Goal: Information Seeking & Learning: Learn about a topic

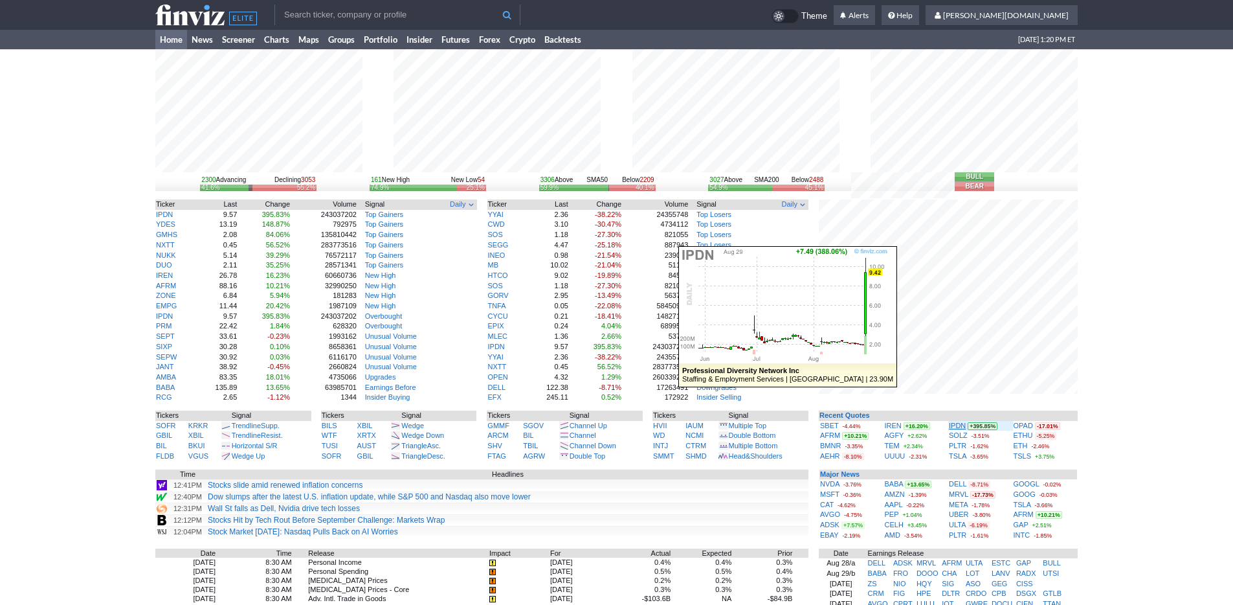
click at [956, 424] on link "IPDN" at bounding box center [957, 425] width 17 height 8
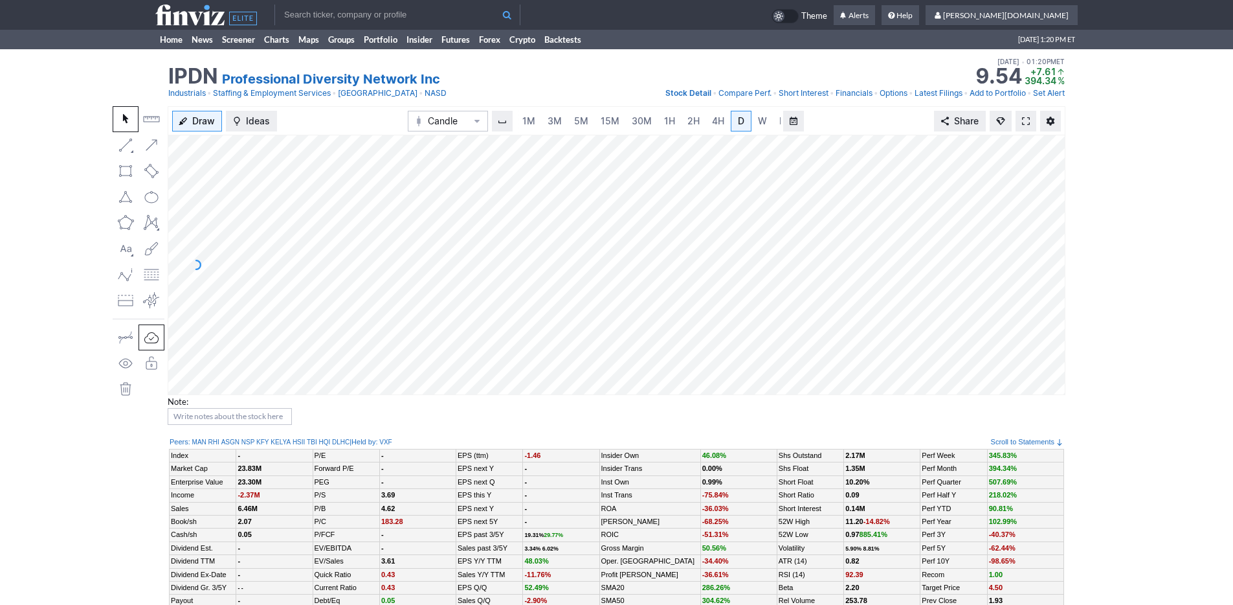
scroll to position [0, 13]
click at [541, 119] on span "3M" at bounding box center [542, 120] width 14 height 11
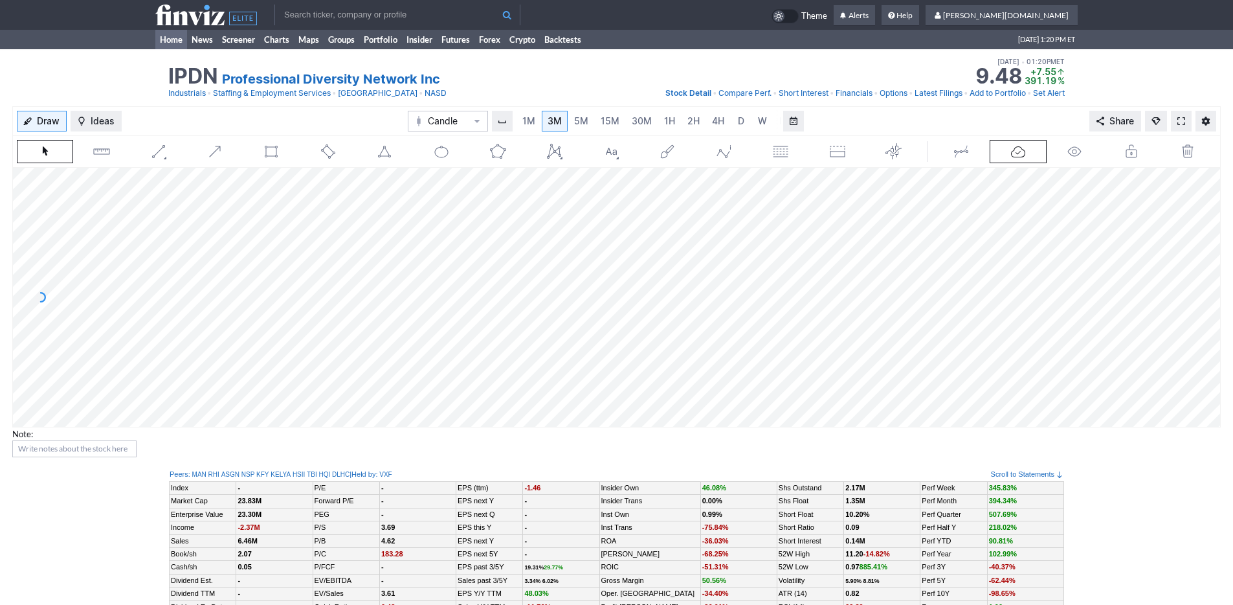
click at [159, 43] on link "Home" at bounding box center [171, 39] width 32 height 19
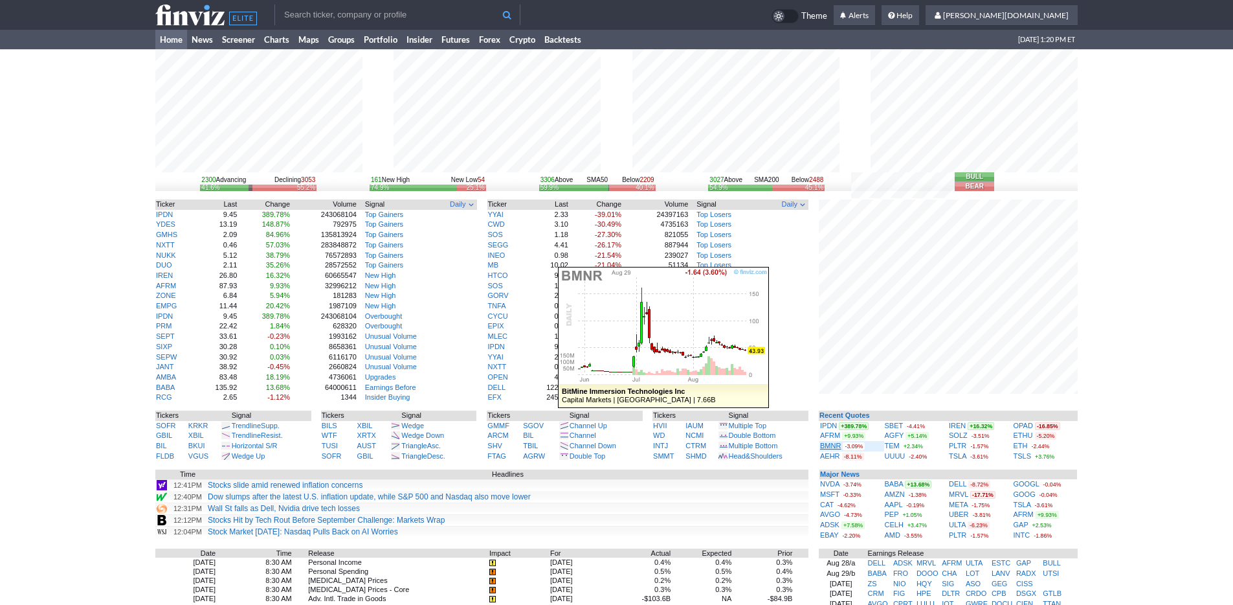
click at [836, 445] on link "BMNR" at bounding box center [830, 445] width 21 height 8
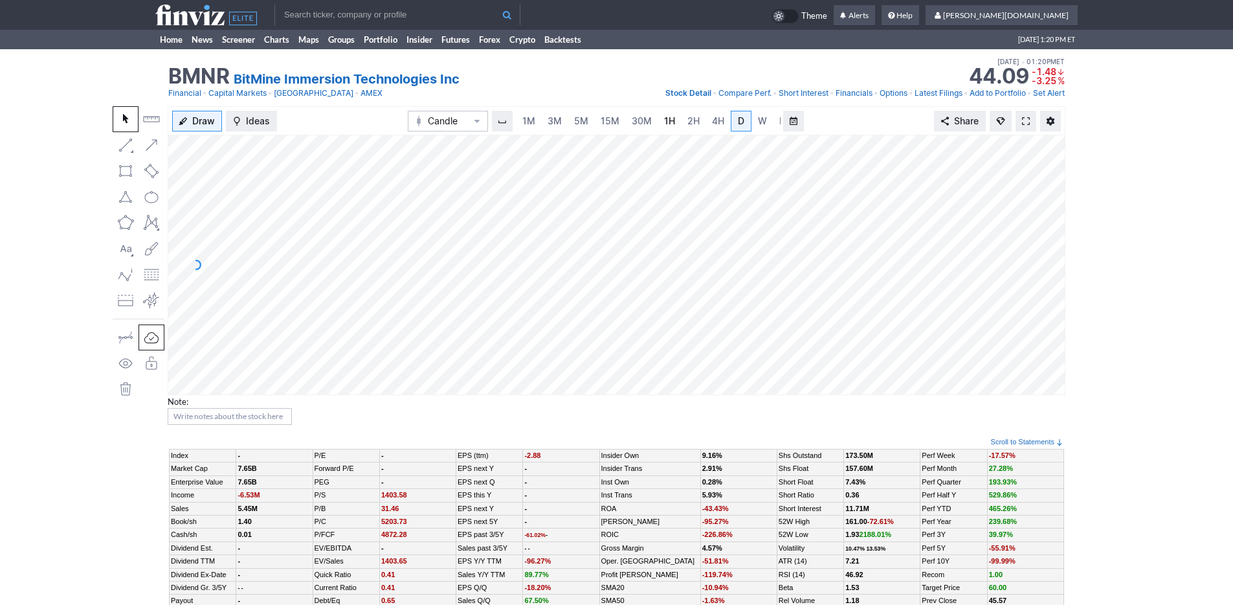
scroll to position [0, 13]
click at [548, 122] on link "3M" at bounding box center [542, 121] width 26 height 21
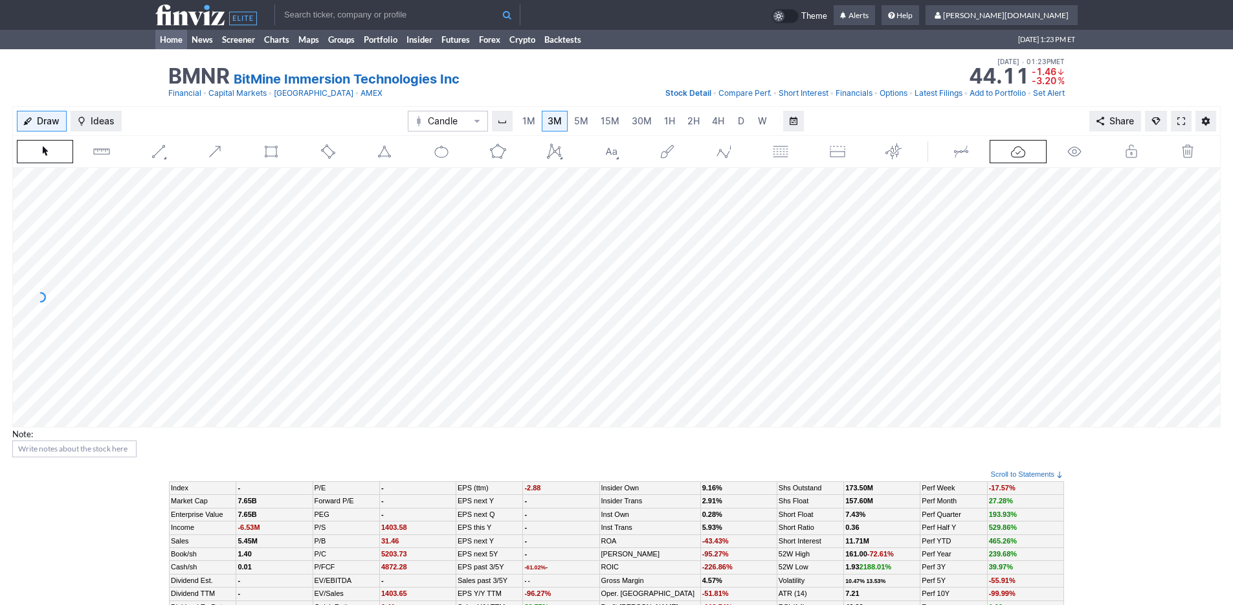
click at [167, 39] on link "Home" at bounding box center [171, 39] width 32 height 19
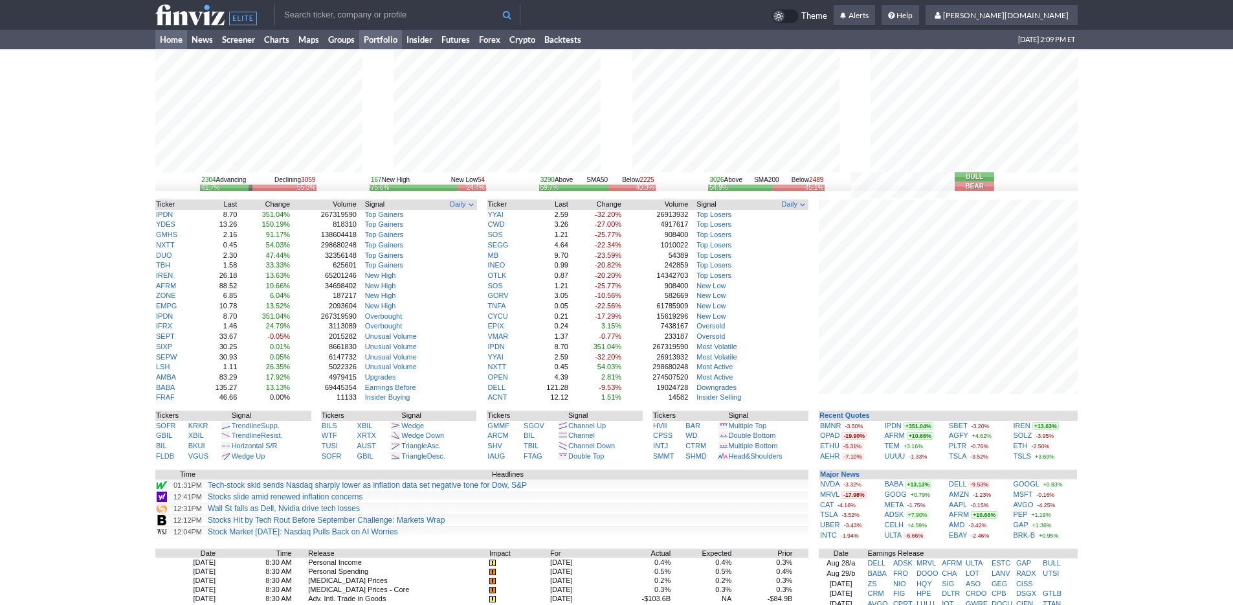
click at [366, 39] on link "Portfolio" at bounding box center [380, 39] width 43 height 19
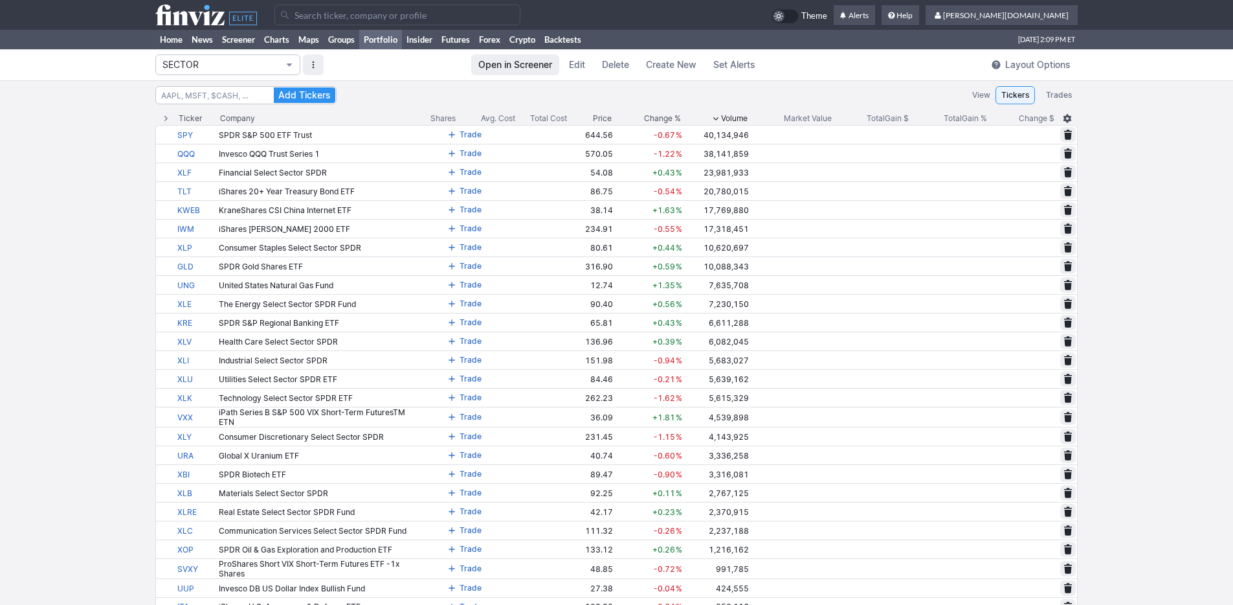
click at [219, 59] on span "SECTOR" at bounding box center [221, 64] width 118 height 13
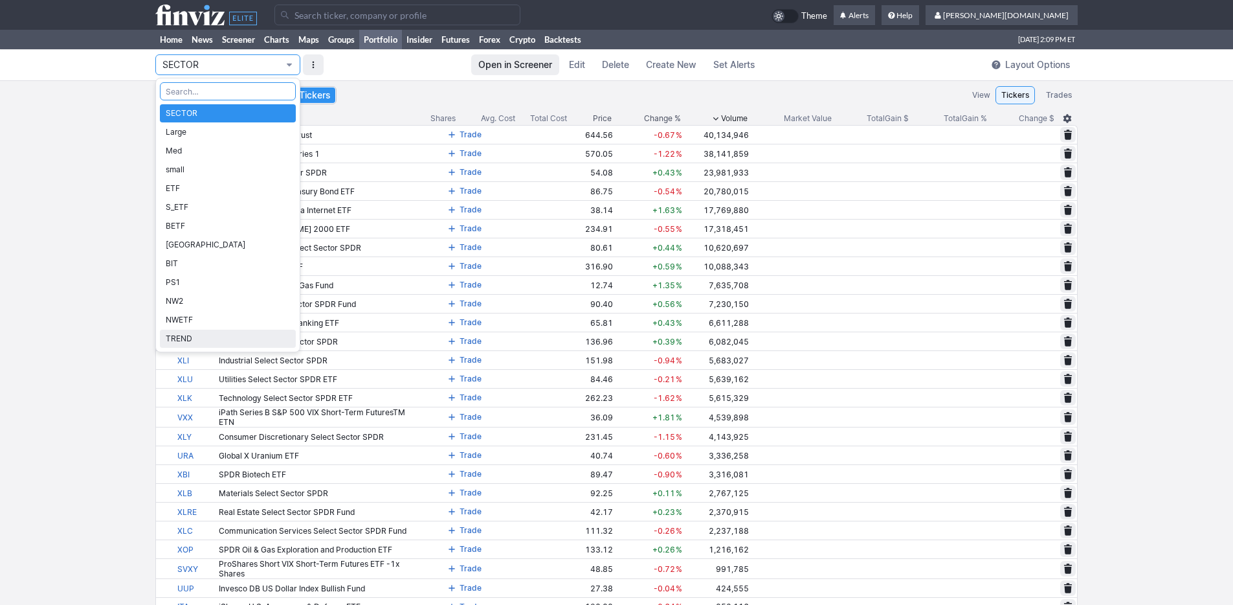
click at [214, 331] on link "TREND" at bounding box center [228, 339] width 136 height 18
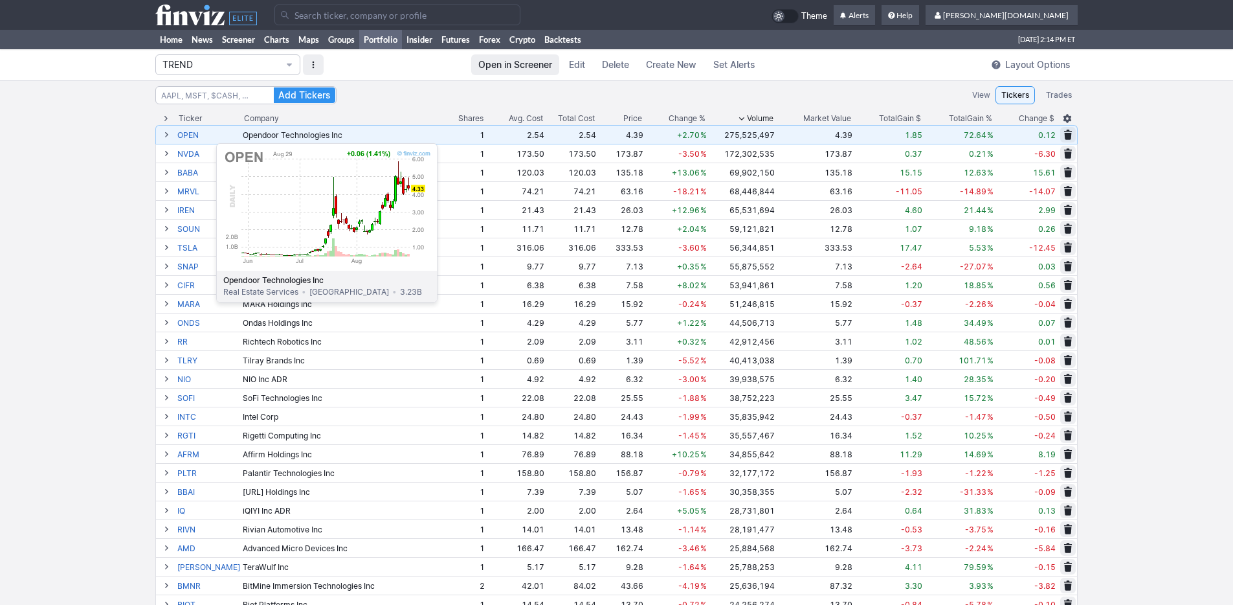
click at [184, 137] on link "OPEN" at bounding box center [208, 135] width 63 height 18
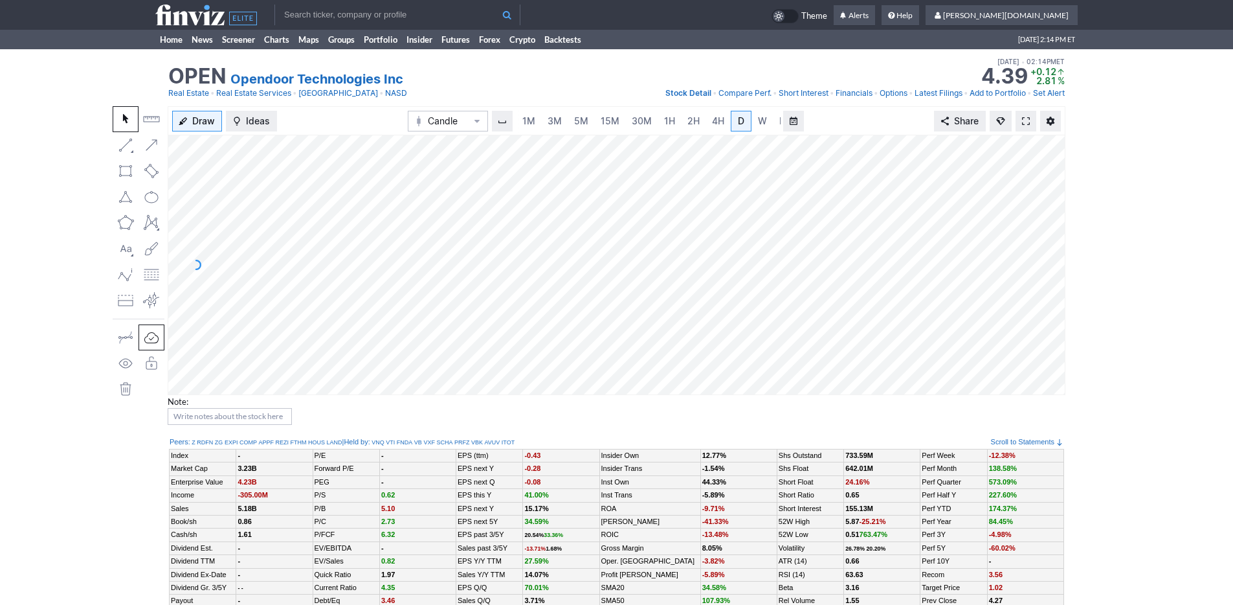
scroll to position [0, 13]
click at [559, 118] on link "5M" at bounding box center [568, 121] width 26 height 21
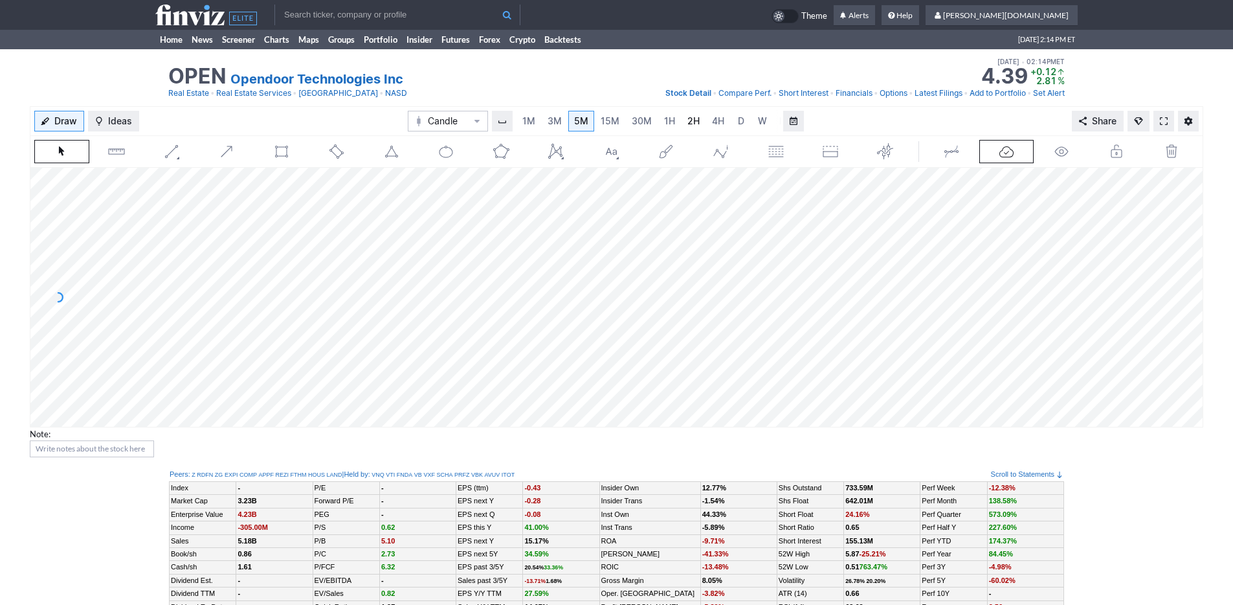
click at [701, 126] on link "2H" at bounding box center [694, 121] width 24 height 21
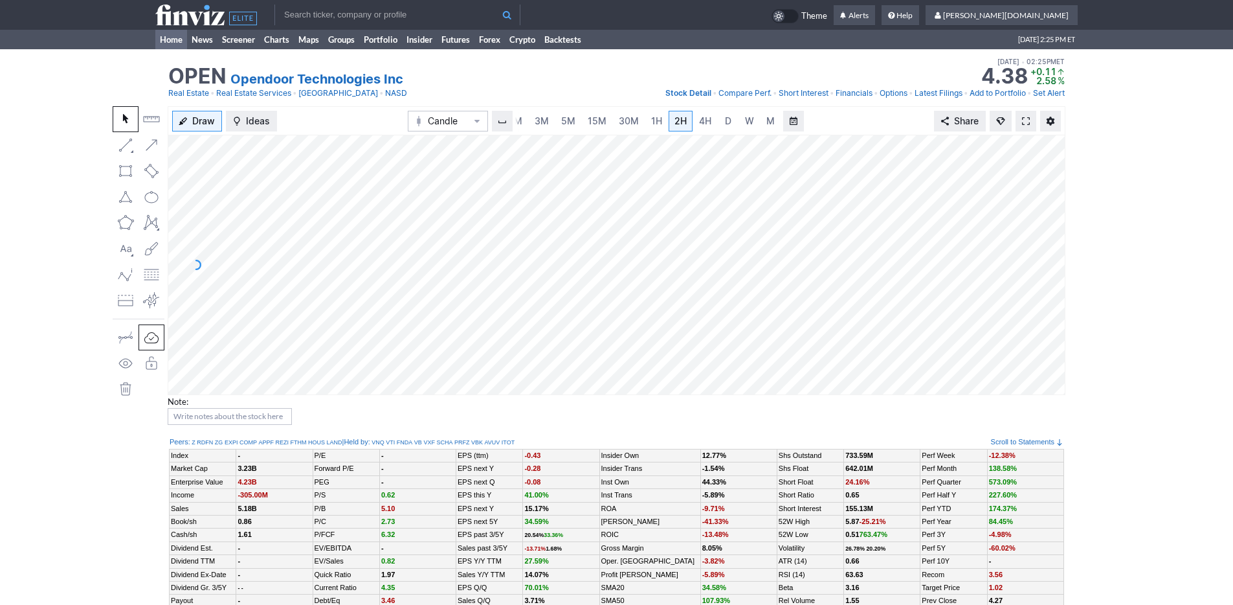
click at [173, 38] on link "Home" at bounding box center [171, 39] width 32 height 19
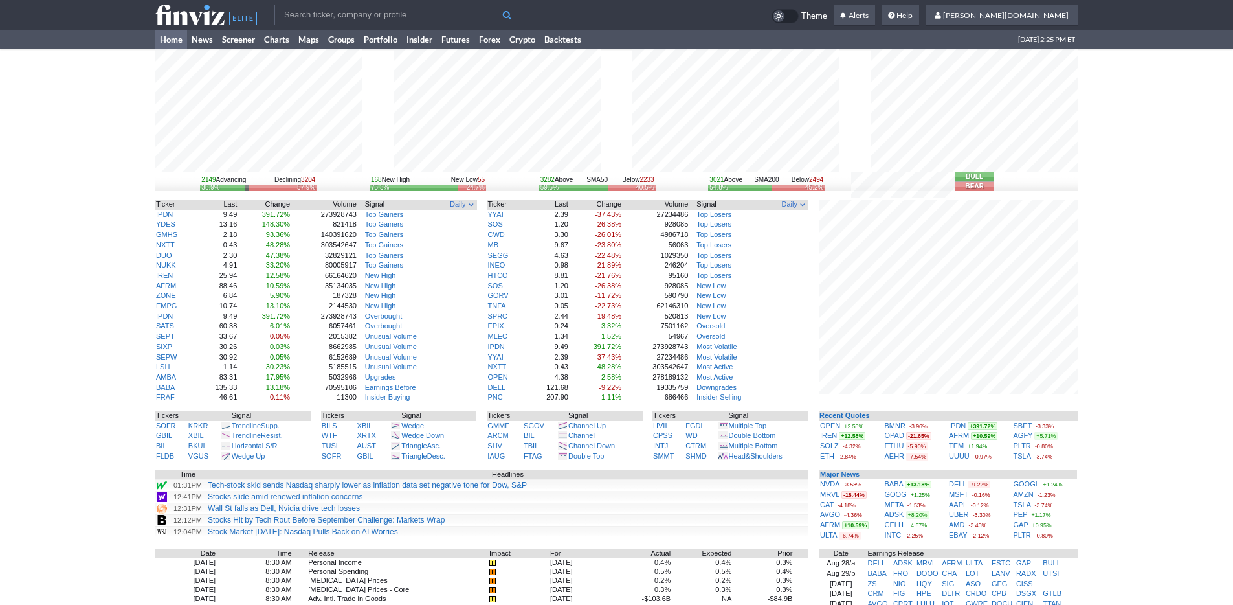
click at [1102, 449] on div "2149 Advancing Declining 3204 38.9% 57.9% 168 New High New Low 55 75.3% 24.7% 3…" at bounding box center [616, 434] width 1233 height 770
click at [357, 9] on input "text" at bounding box center [397, 15] width 246 height 21
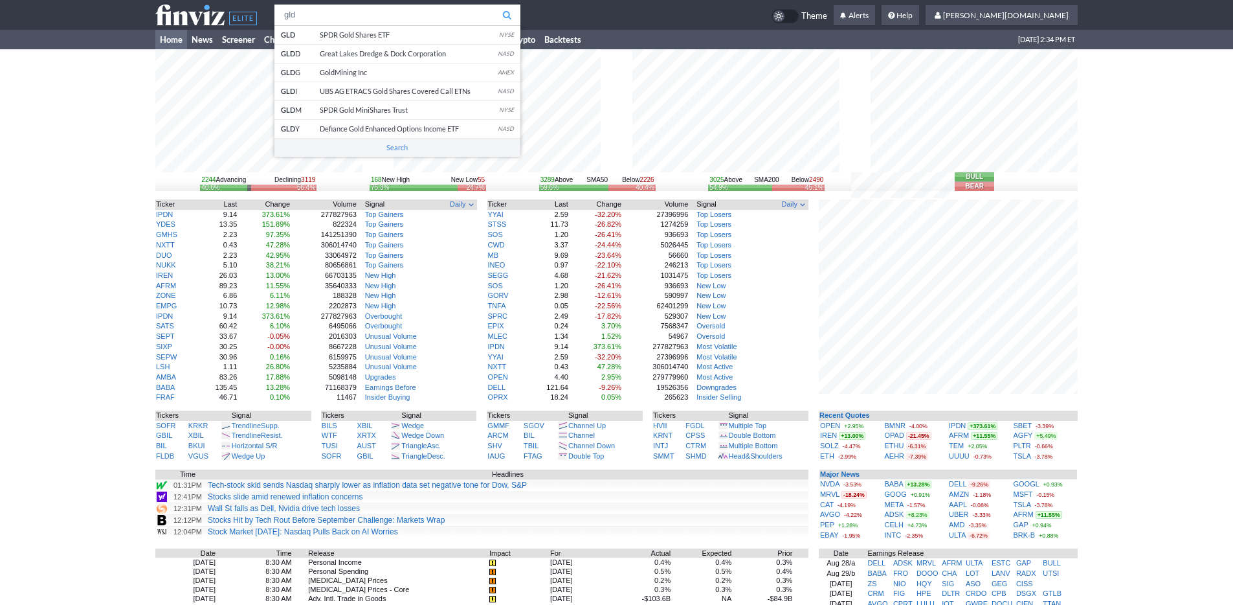
type input "gld"
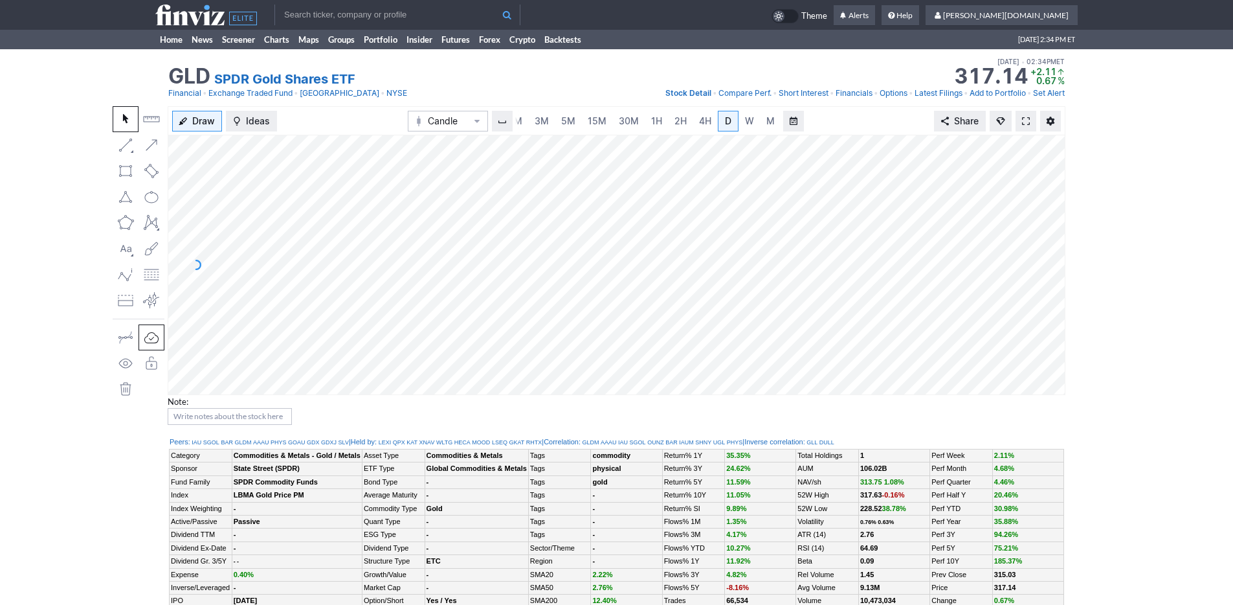
scroll to position [224, 0]
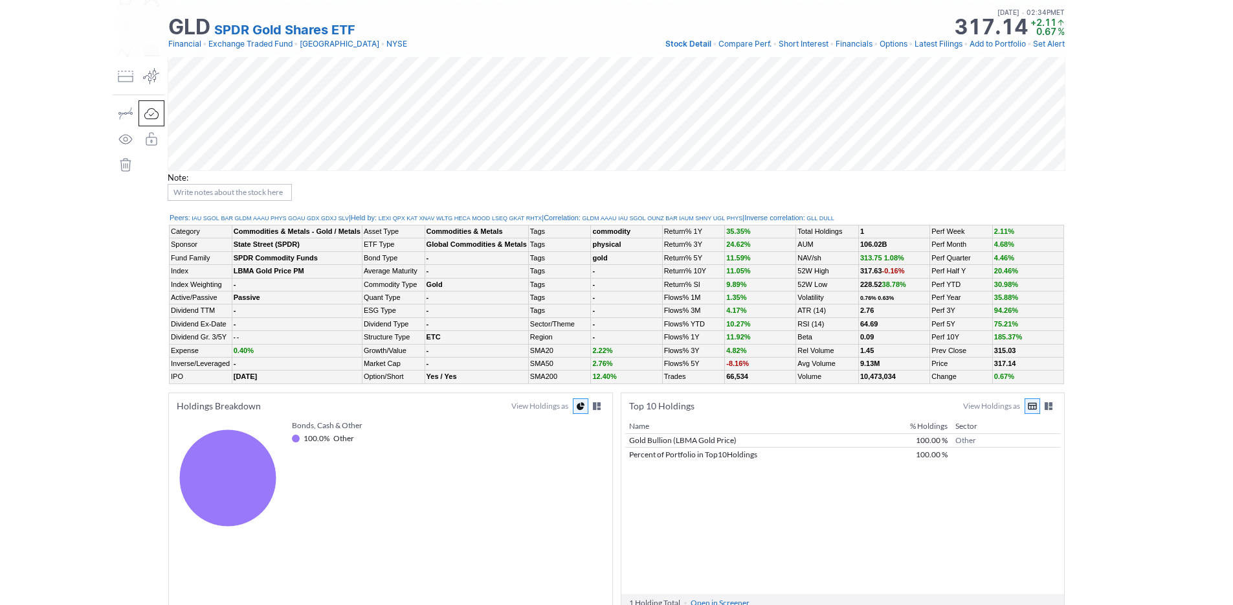
click at [961, 194] on div at bounding box center [617, 192] width 898 height 17
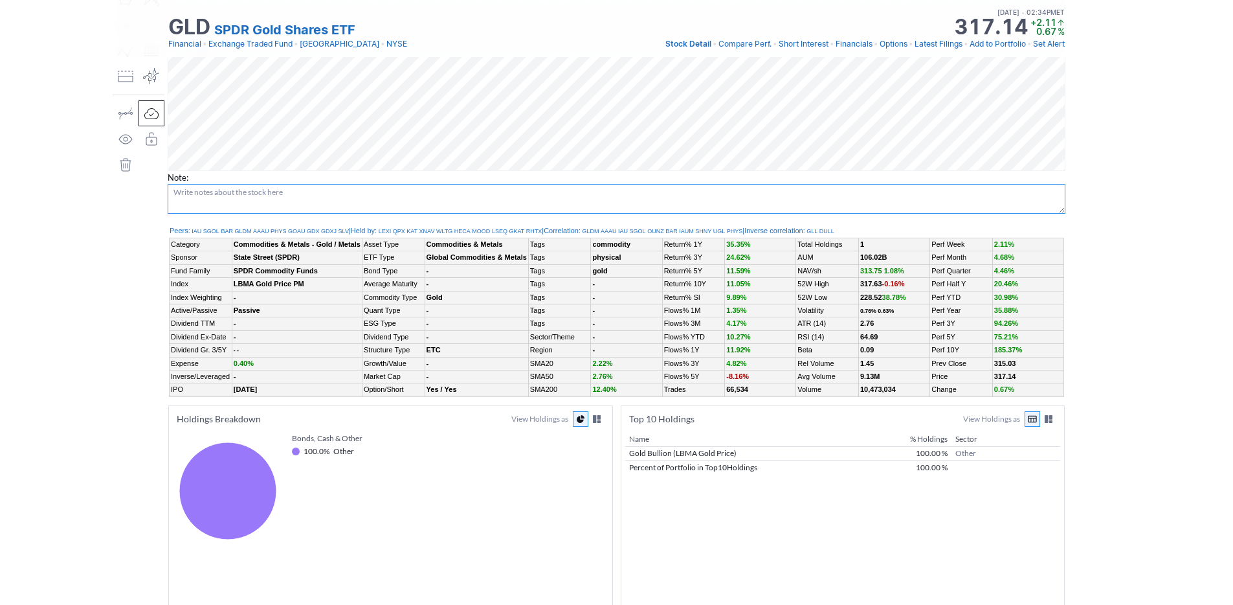
click at [961, 194] on textarea at bounding box center [617, 199] width 898 height 30
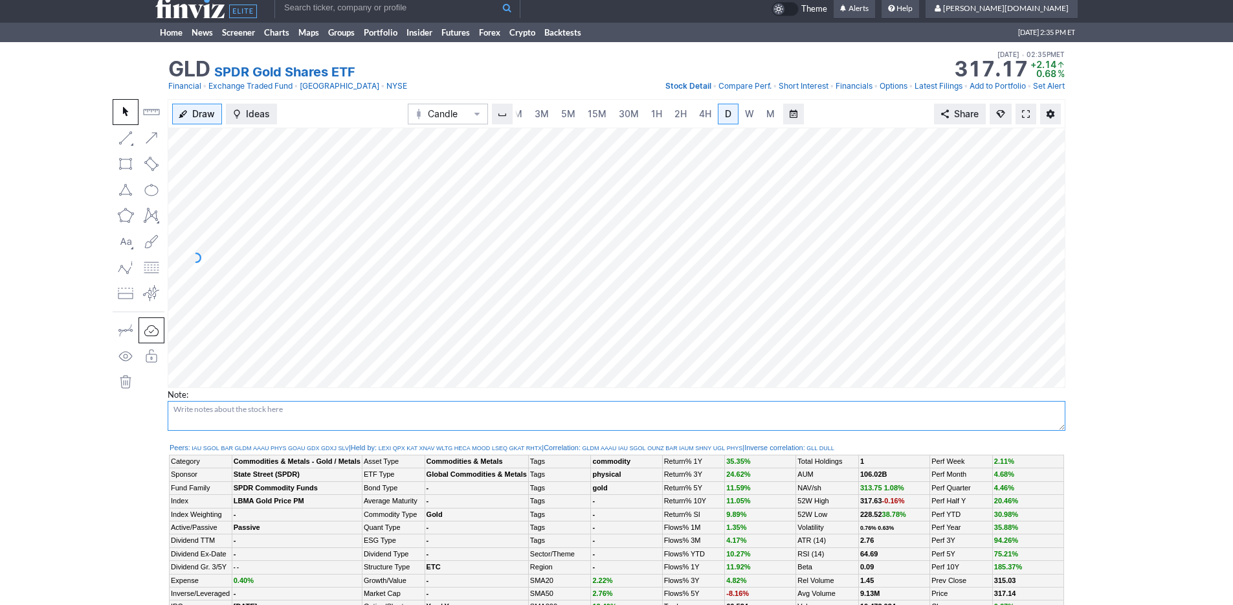
scroll to position [0, 0]
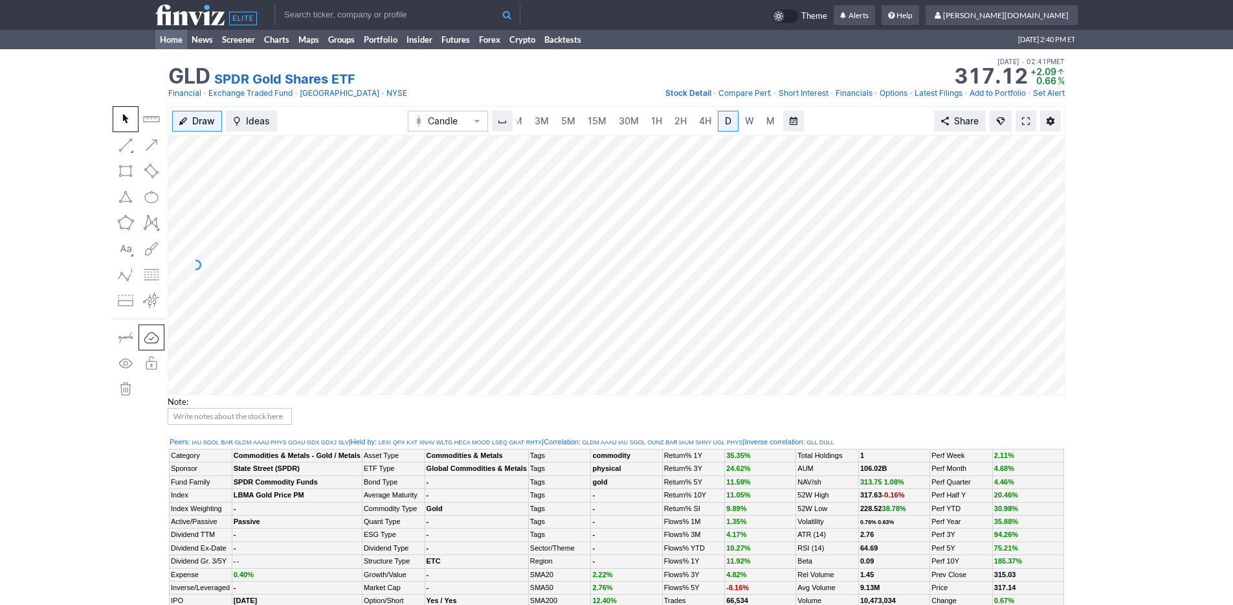
click at [180, 34] on link "Home" at bounding box center [171, 39] width 32 height 19
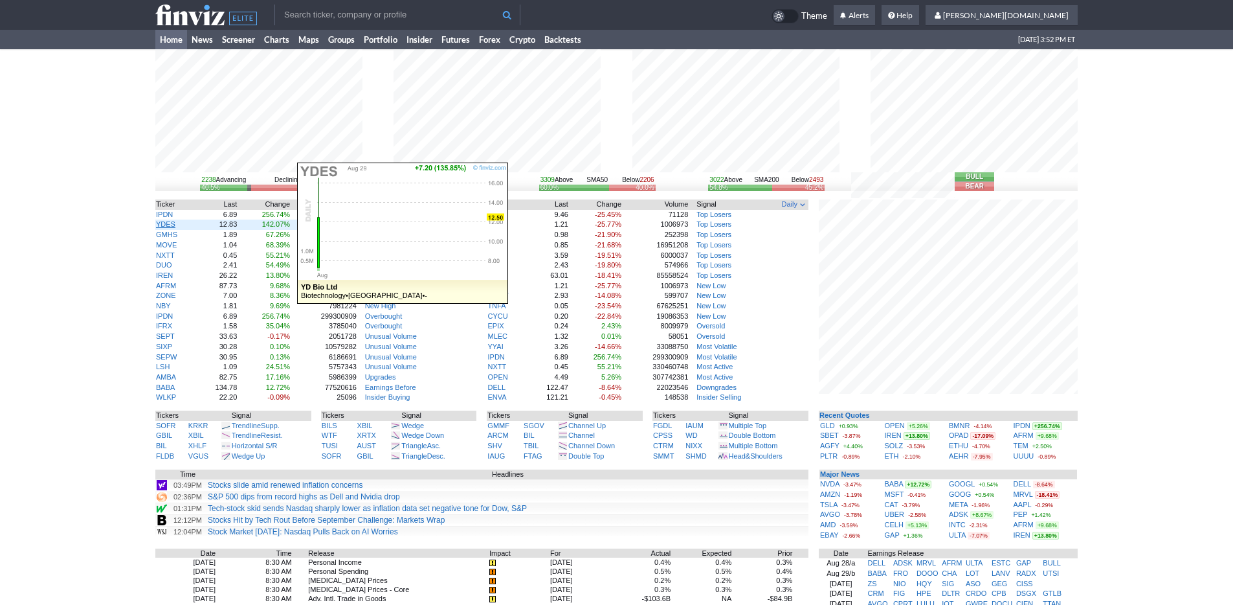
click at [168, 224] on link "YDES" at bounding box center [165, 224] width 19 height 8
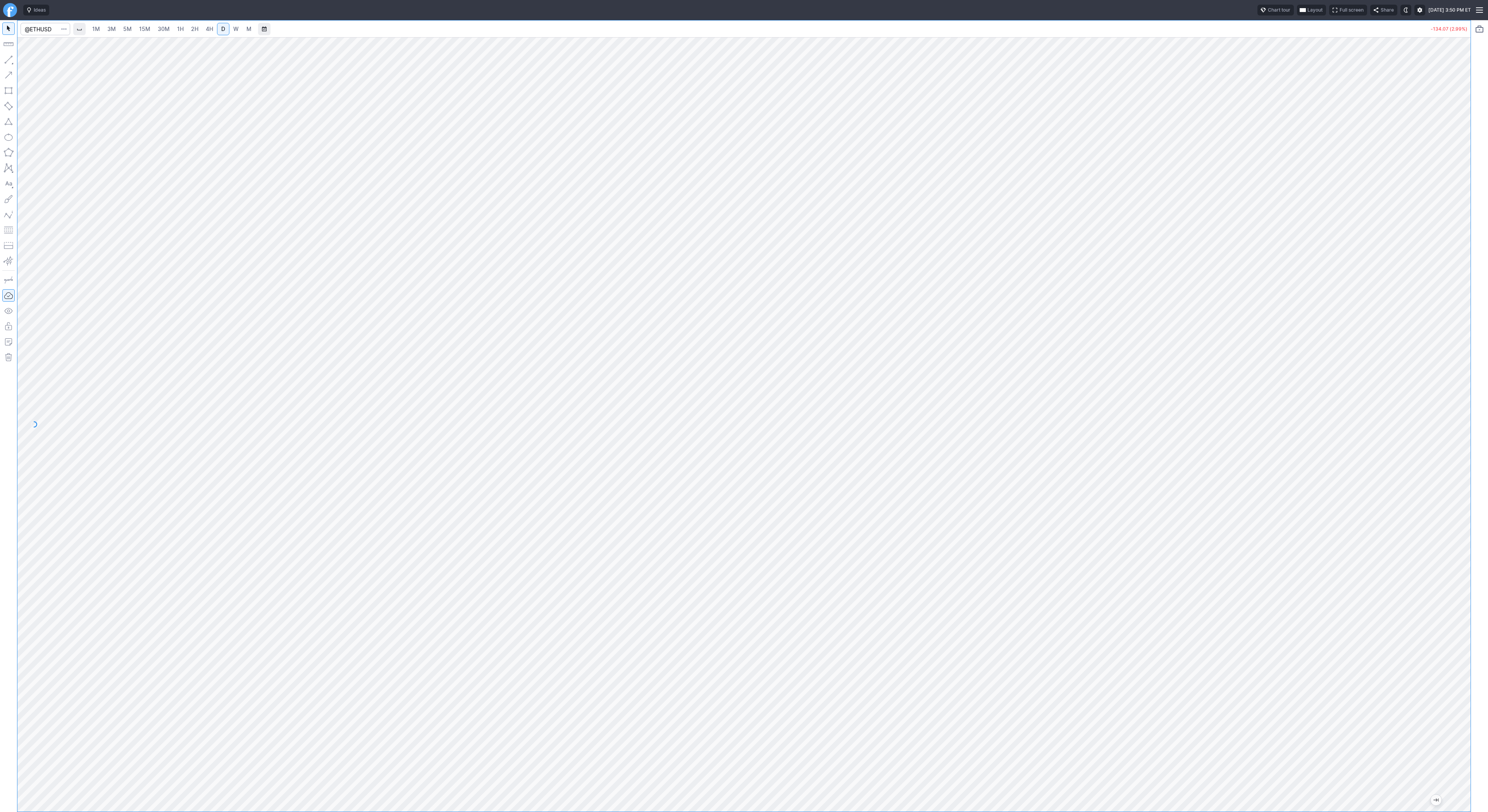
click at [1470, 577] on div at bounding box center [1462, 422] width 16 height 755
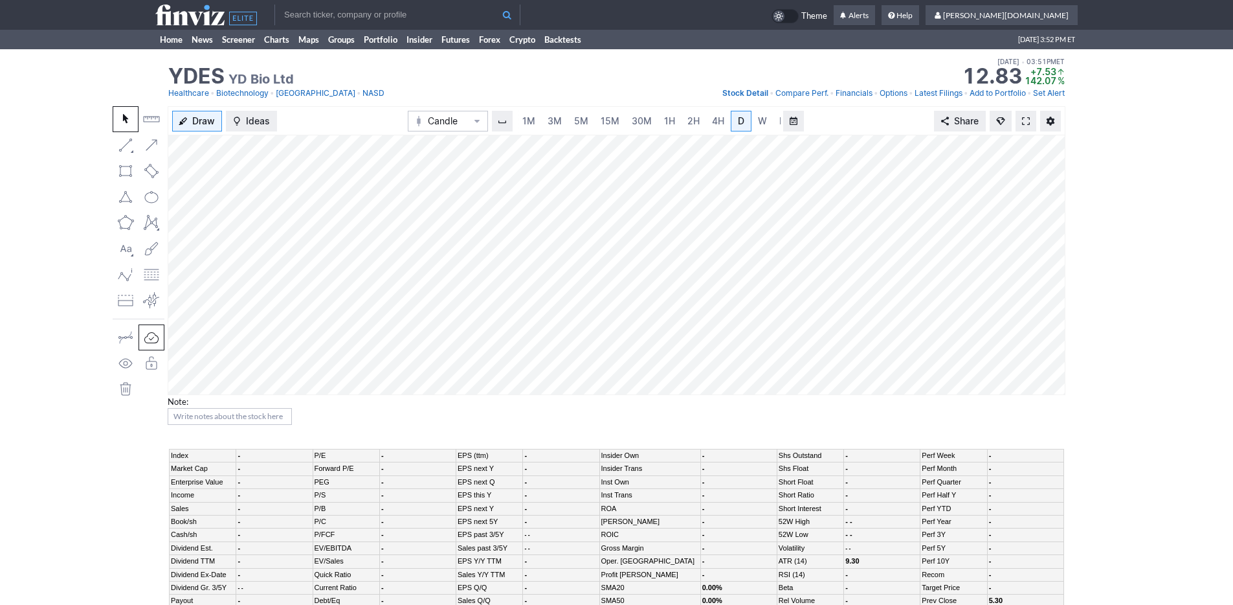
scroll to position [0, 13]
click at [161, 40] on link "Home" at bounding box center [171, 39] width 32 height 19
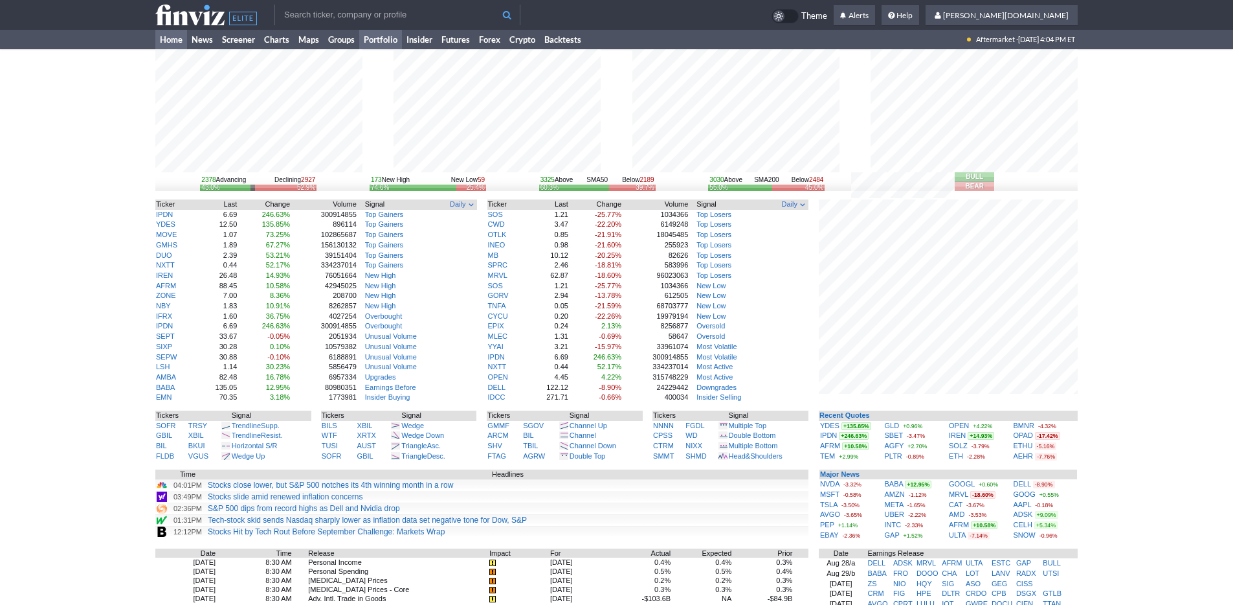
click at [396, 40] on link "Portfolio" at bounding box center [380, 39] width 43 height 19
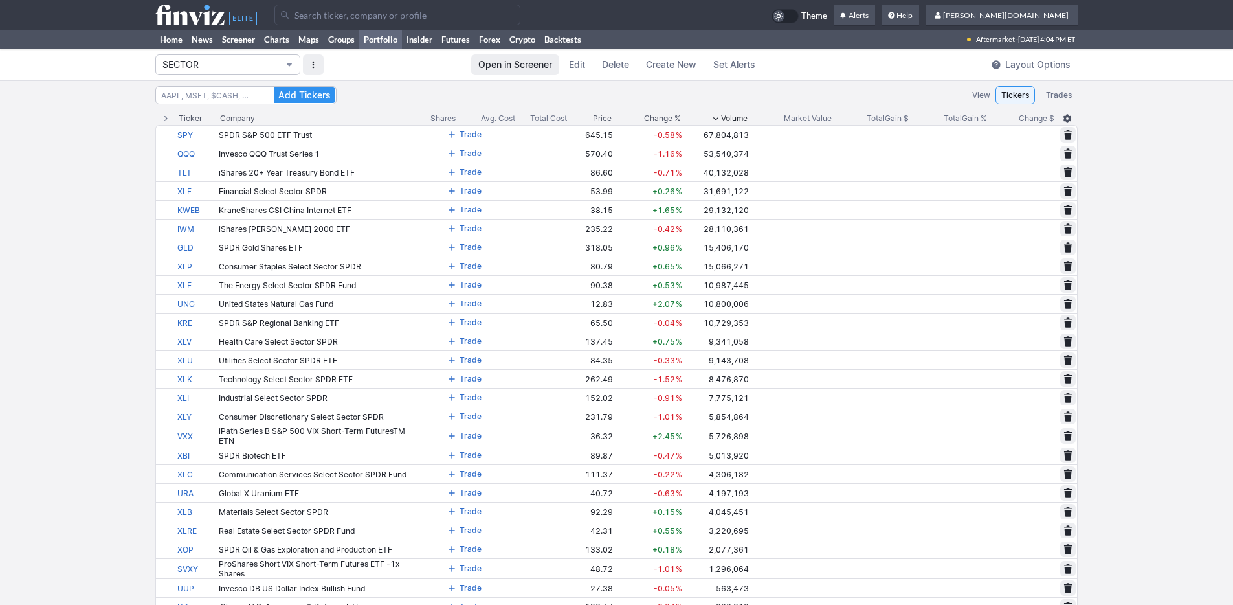
click at [273, 65] on span "SECTOR" at bounding box center [221, 64] width 118 height 13
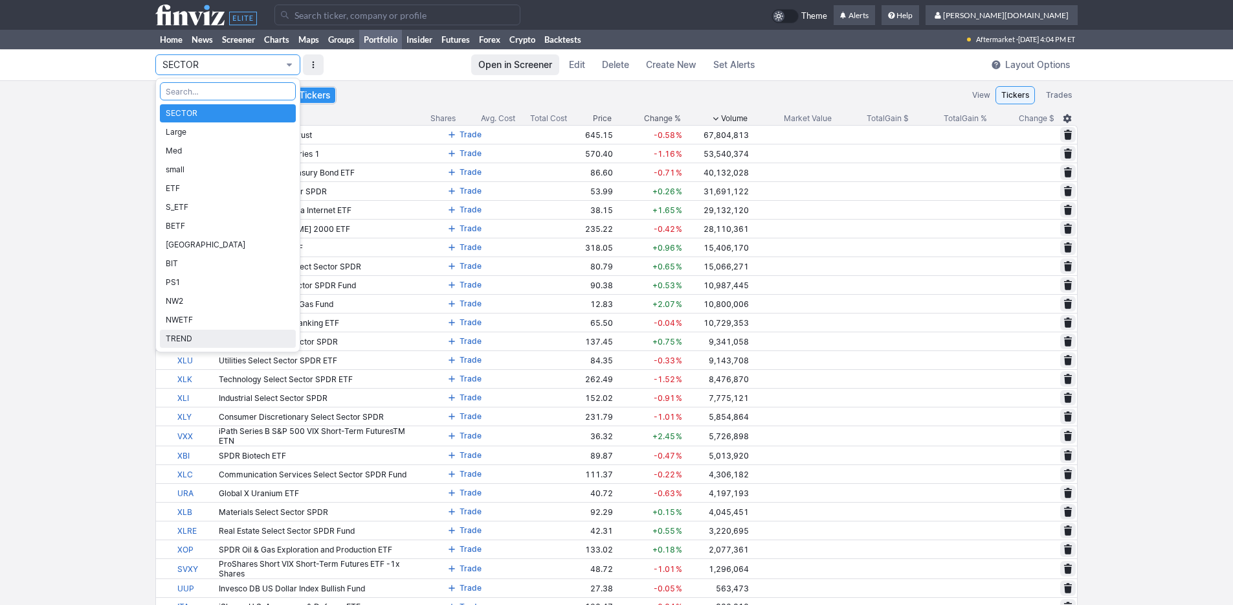
click at [232, 337] on span "TREND" at bounding box center [228, 338] width 124 height 13
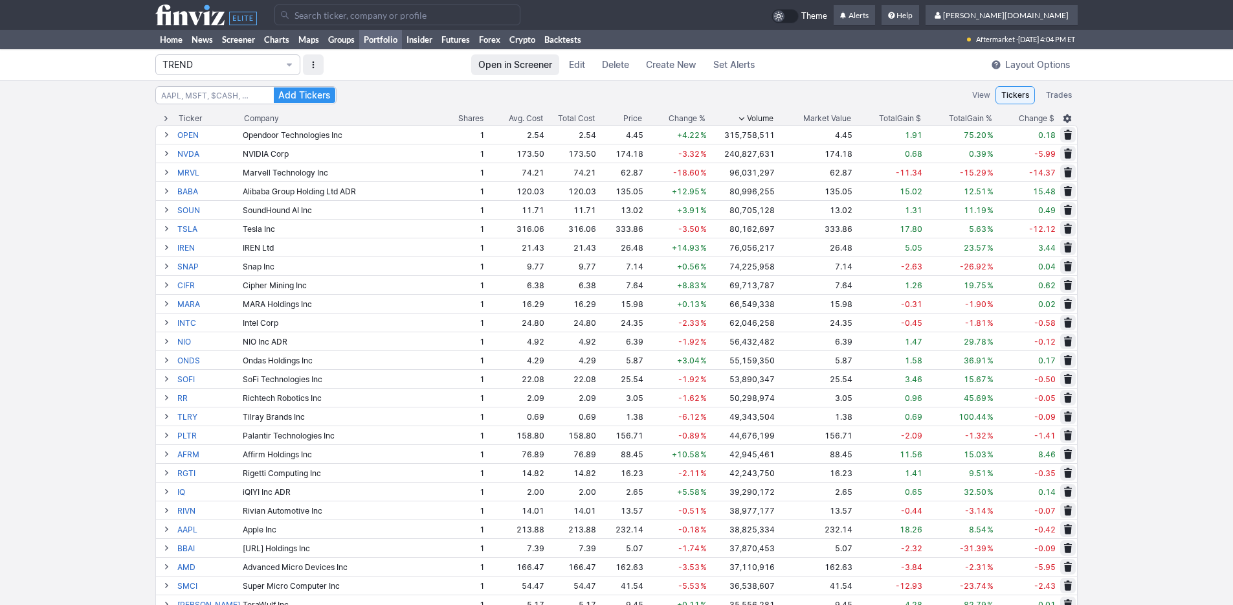
click at [671, 116] on span "Change %" at bounding box center [687, 118] width 37 height 13
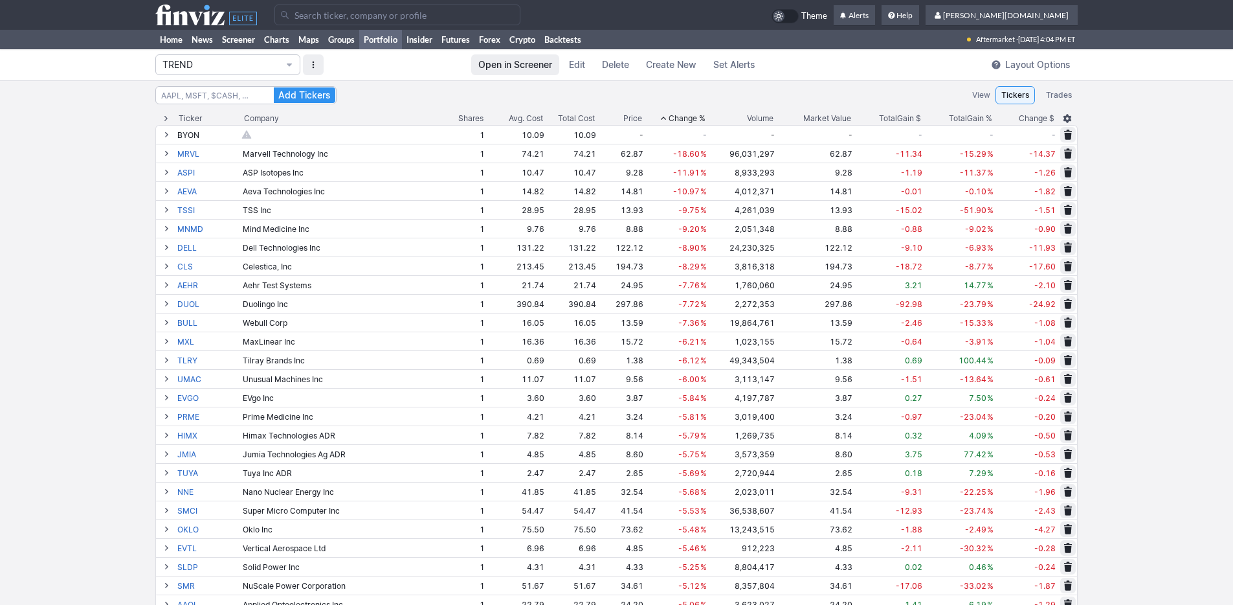
click at [671, 116] on span "Change %" at bounding box center [687, 118] width 37 height 13
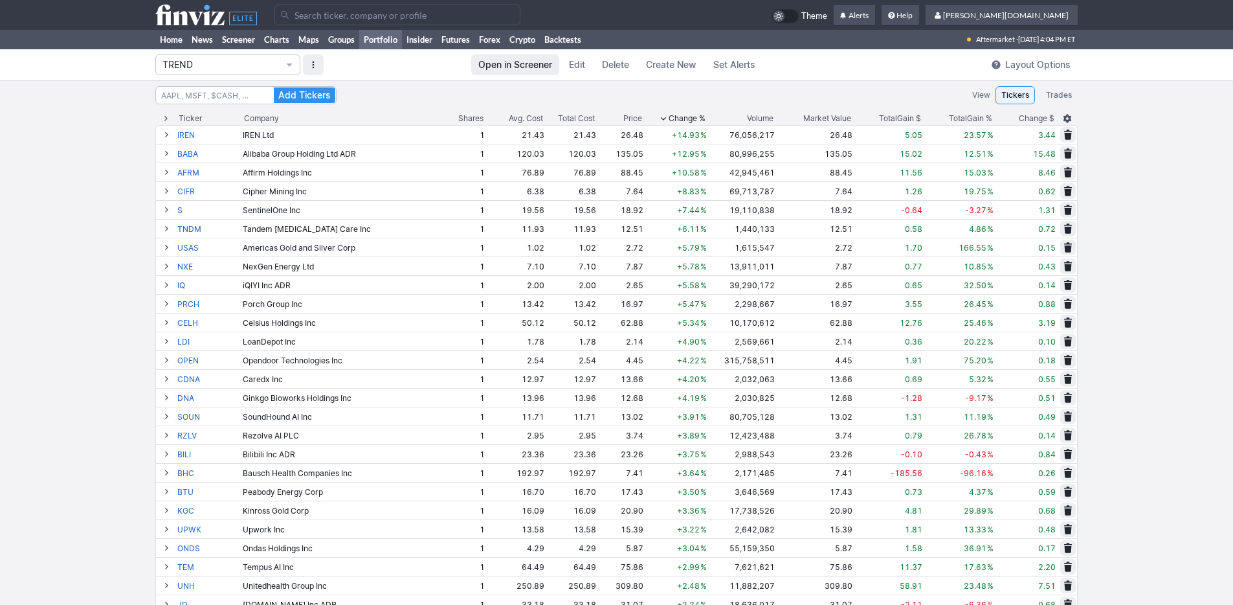
click at [672, 116] on span "Change %" at bounding box center [687, 118] width 37 height 13
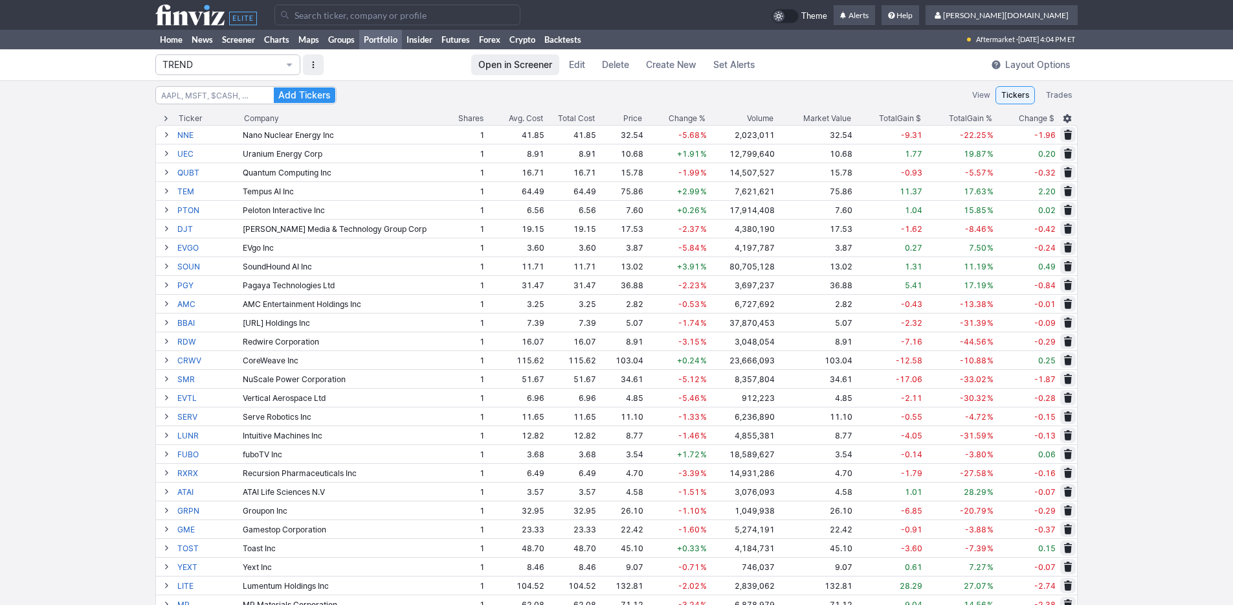
click at [673, 116] on span "Change %" at bounding box center [687, 118] width 37 height 13
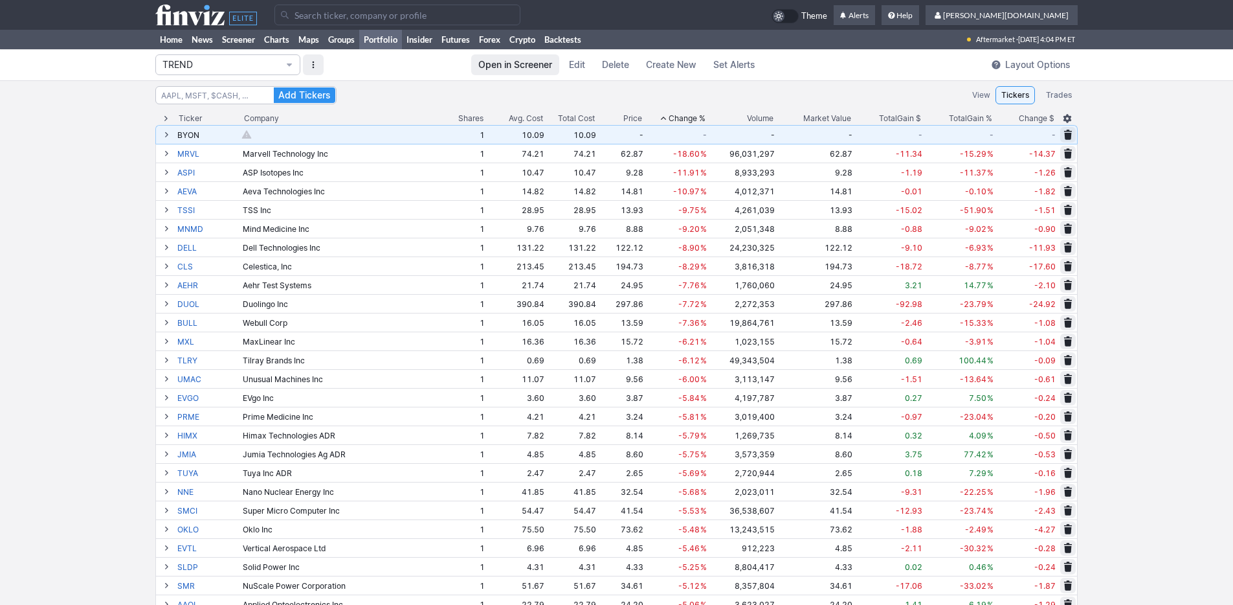
click at [1069, 131] on span at bounding box center [1068, 134] width 8 height 10
click at [1019, 137] on span "Delete" at bounding box center [1022, 134] width 24 height 13
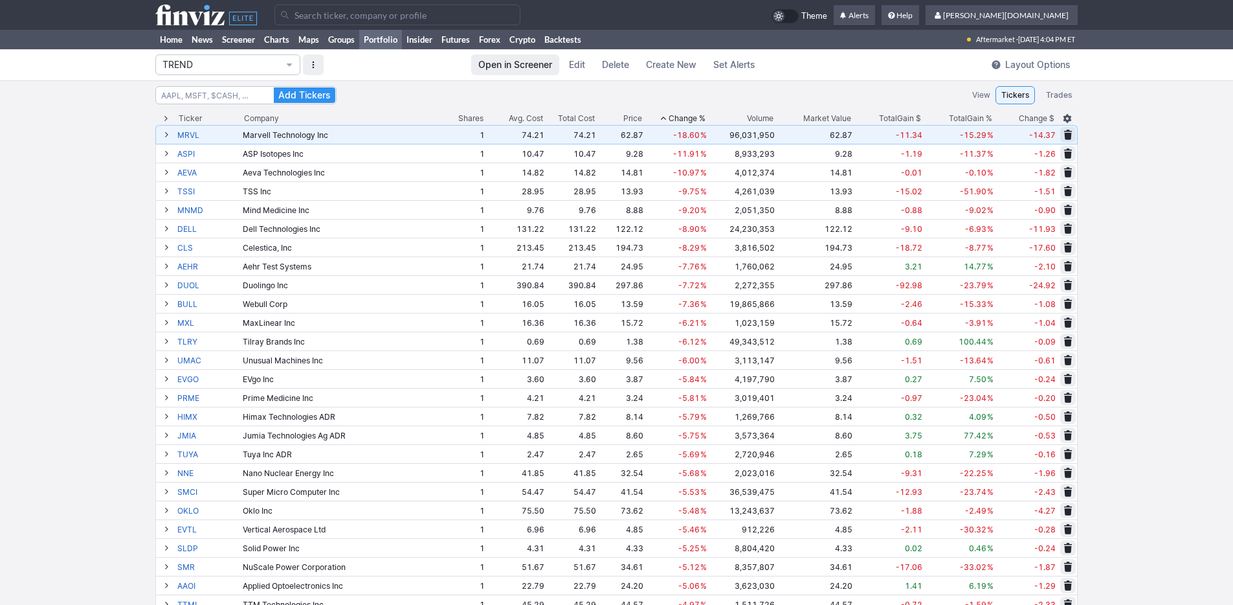
click at [669, 117] on span "Change %" at bounding box center [687, 118] width 37 height 13
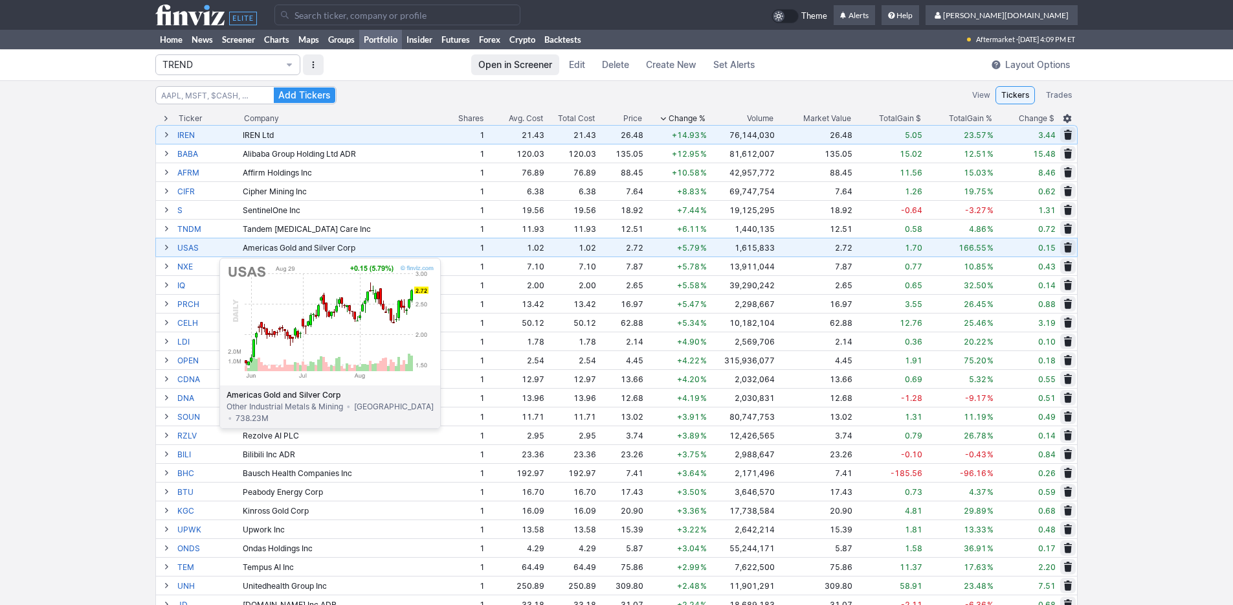
click at [187, 251] on link "USAS" at bounding box center [208, 247] width 63 height 18
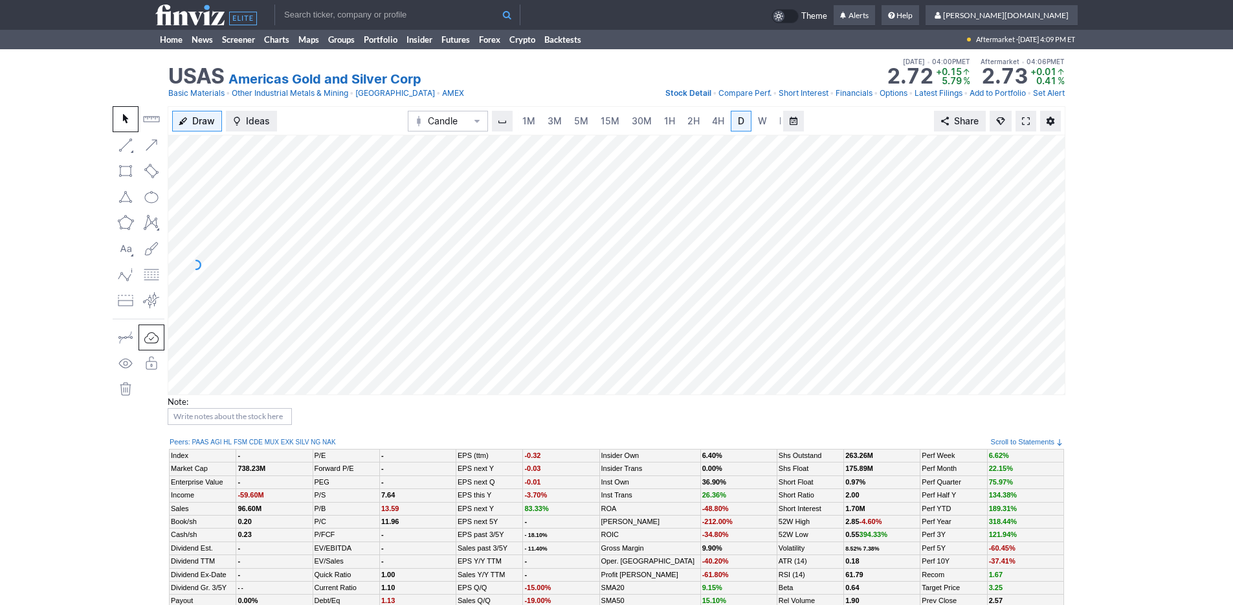
scroll to position [0, 13]
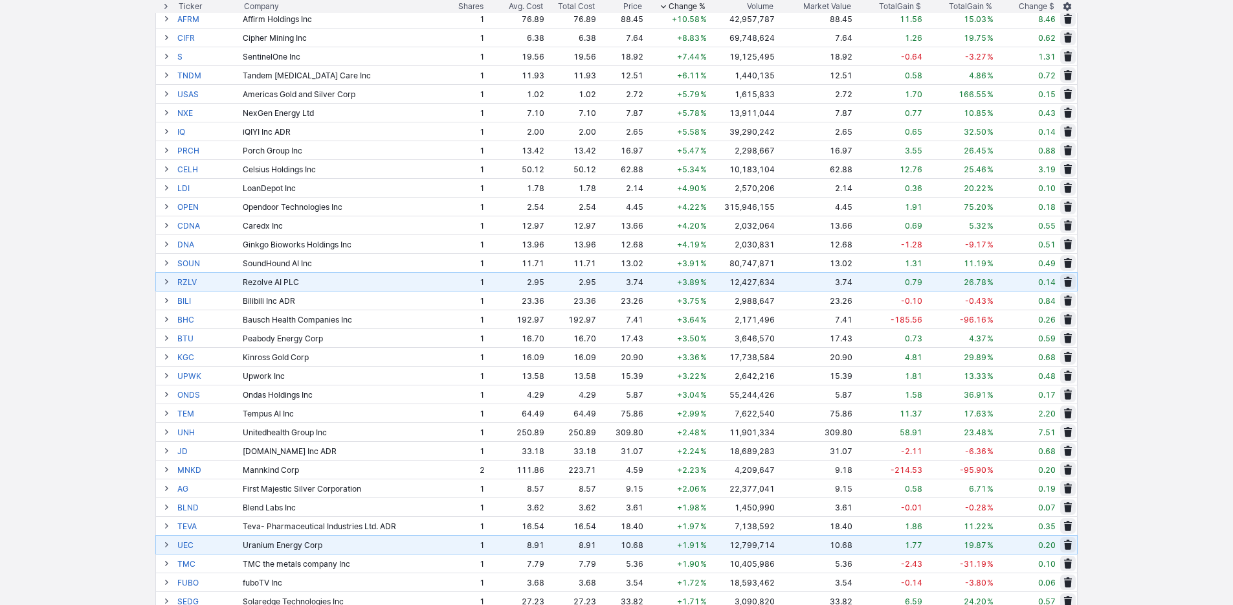
scroll to position [156, 0]
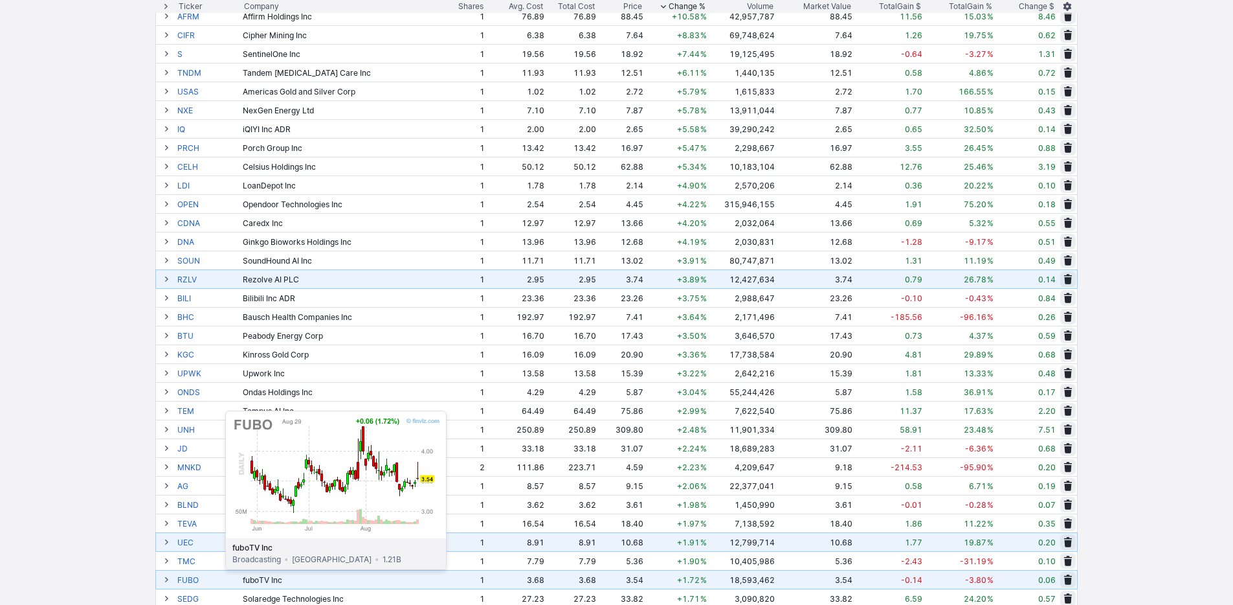
click at [193, 579] on link "FUBO" at bounding box center [208, 579] width 63 height 18
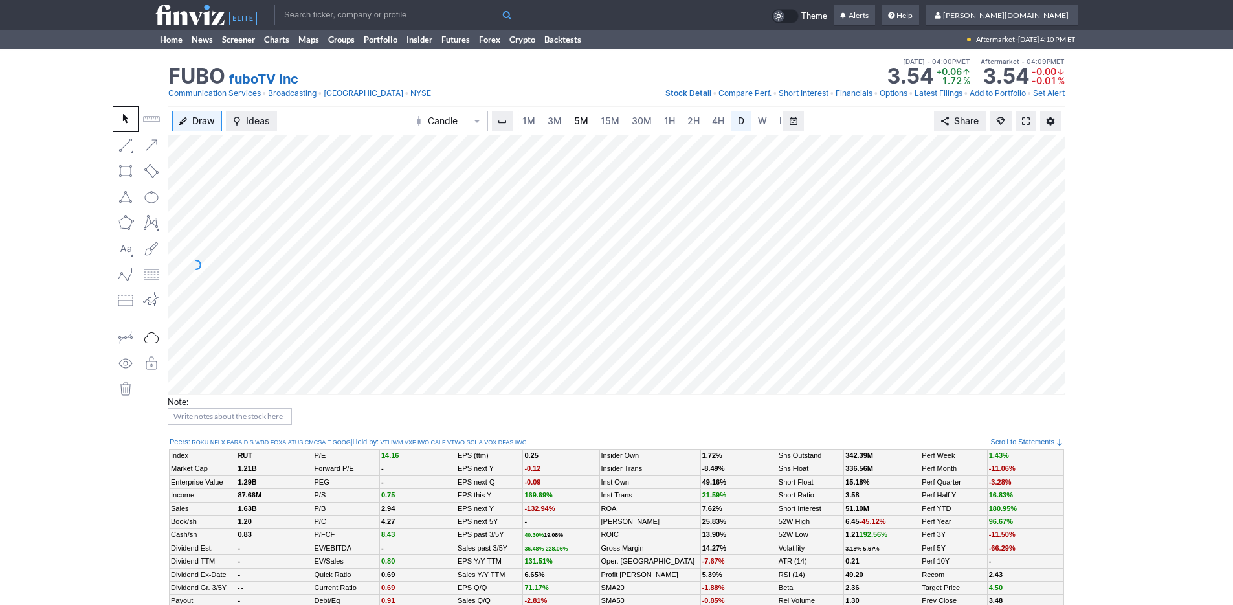
scroll to position [0, 13]
click at [546, 123] on span "3M" at bounding box center [542, 120] width 14 height 11
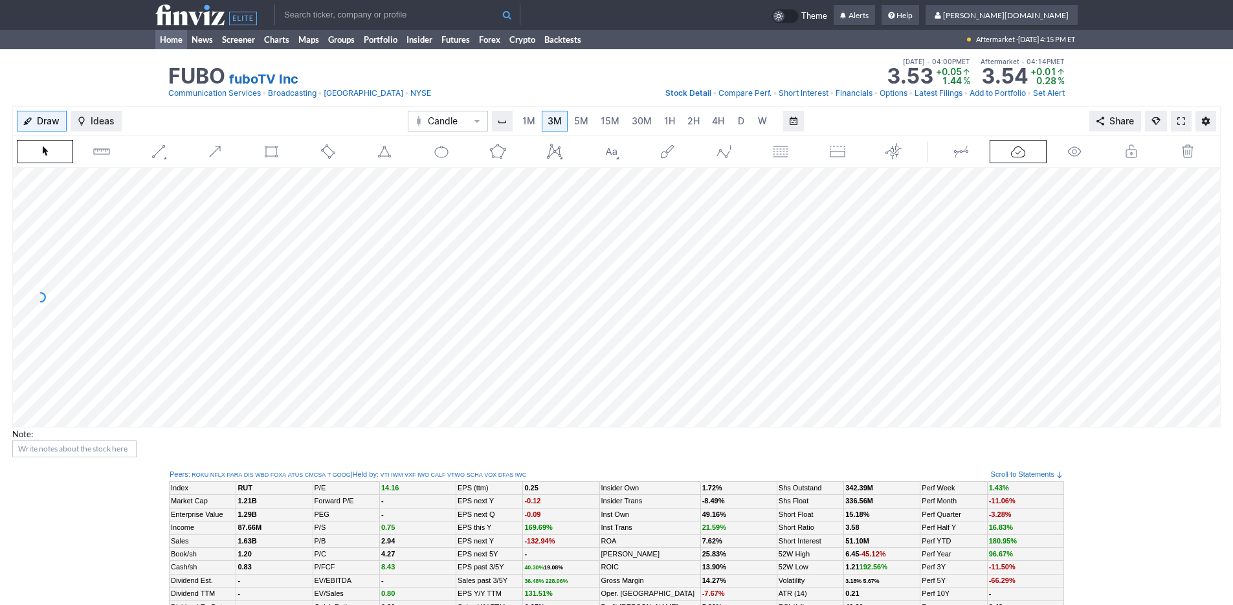
click at [168, 45] on link "Home" at bounding box center [171, 39] width 32 height 19
